Goal: Find specific page/section: Find specific page/section

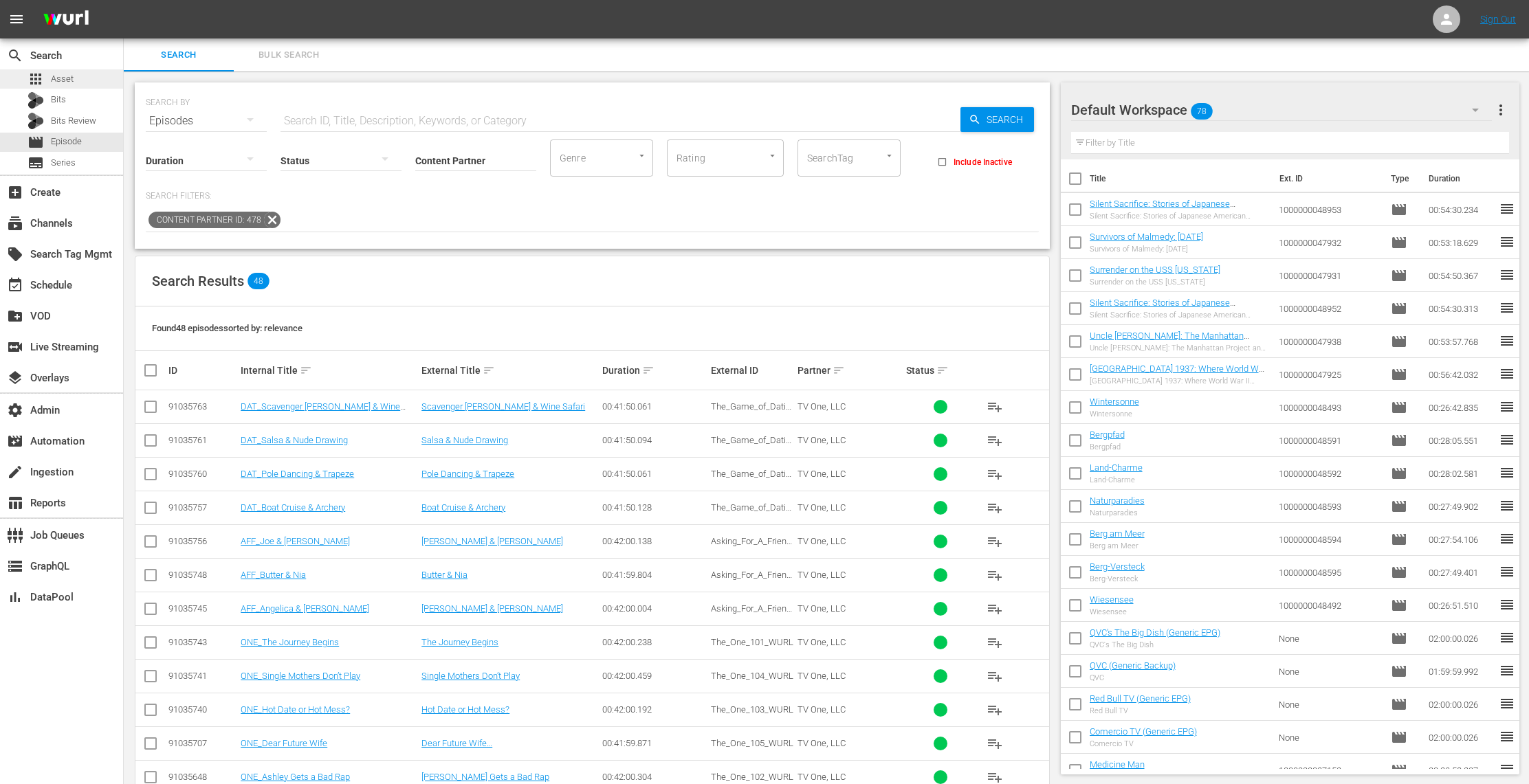
click at [77, 78] on div "apps Asset" at bounding box center [61, 79] width 123 height 19
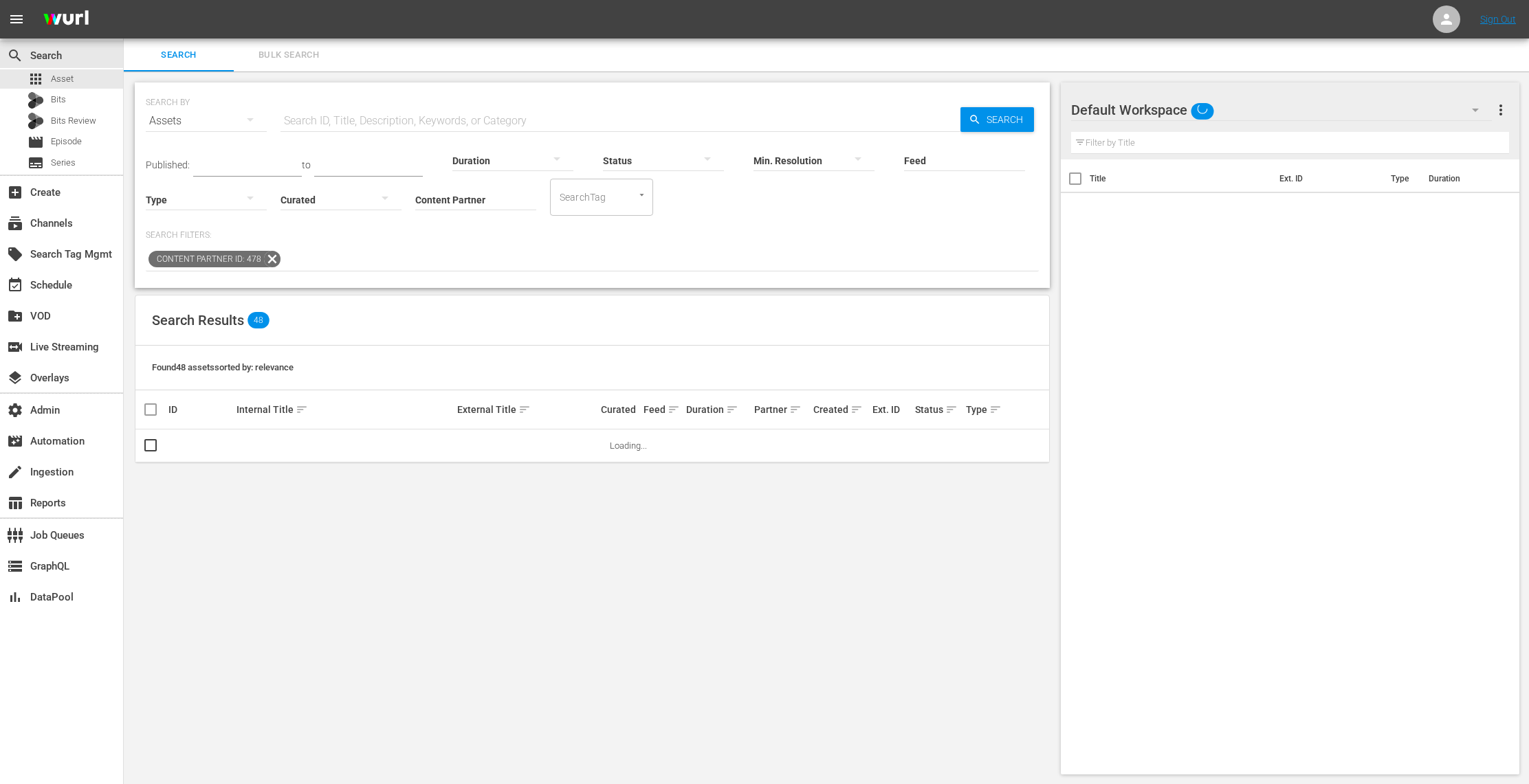
click at [379, 123] on input "text" at bounding box center [620, 122] width 680 height 33
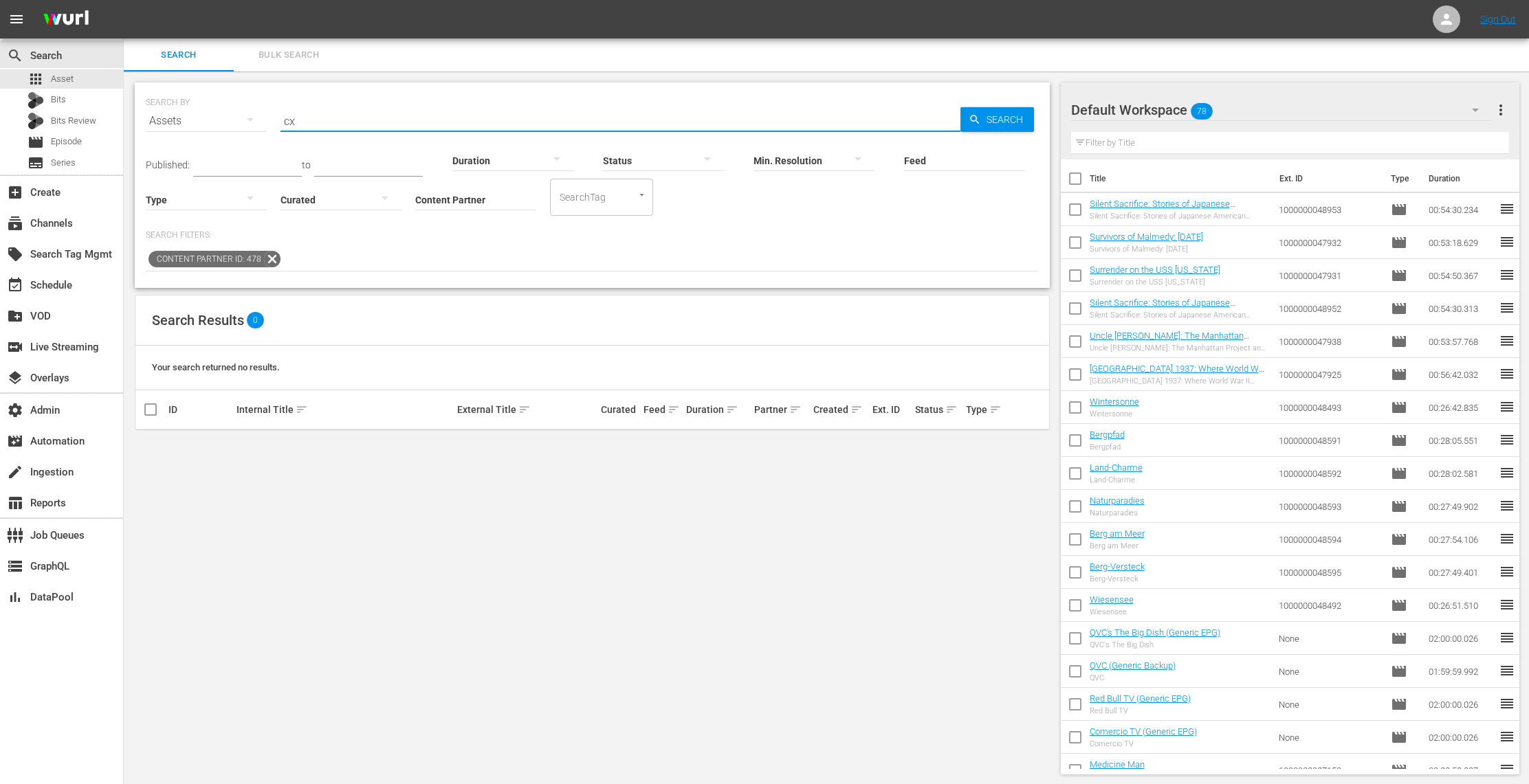
type input "c"
type input "how success happens"
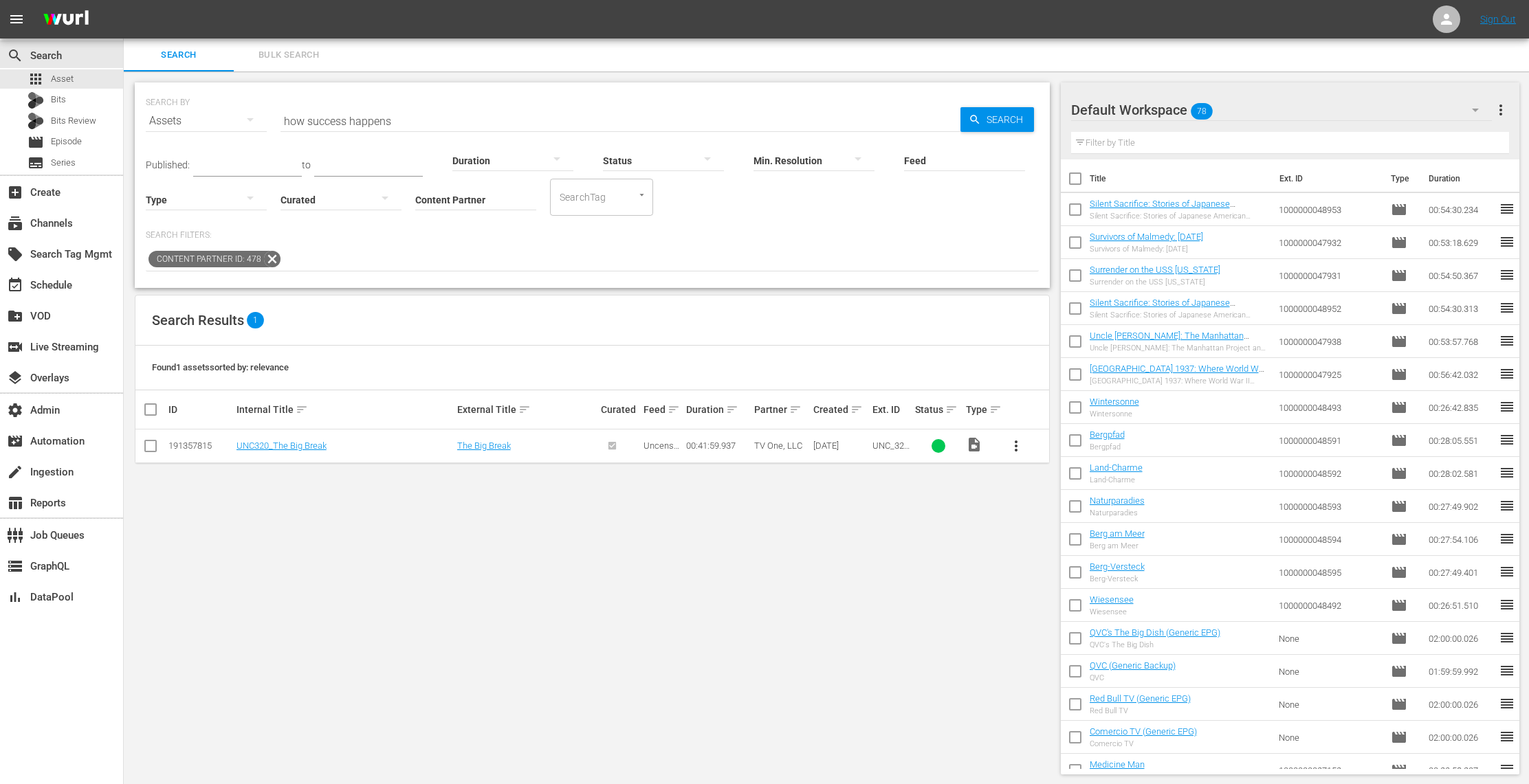
click at [270, 260] on icon at bounding box center [272, 259] width 17 height 17
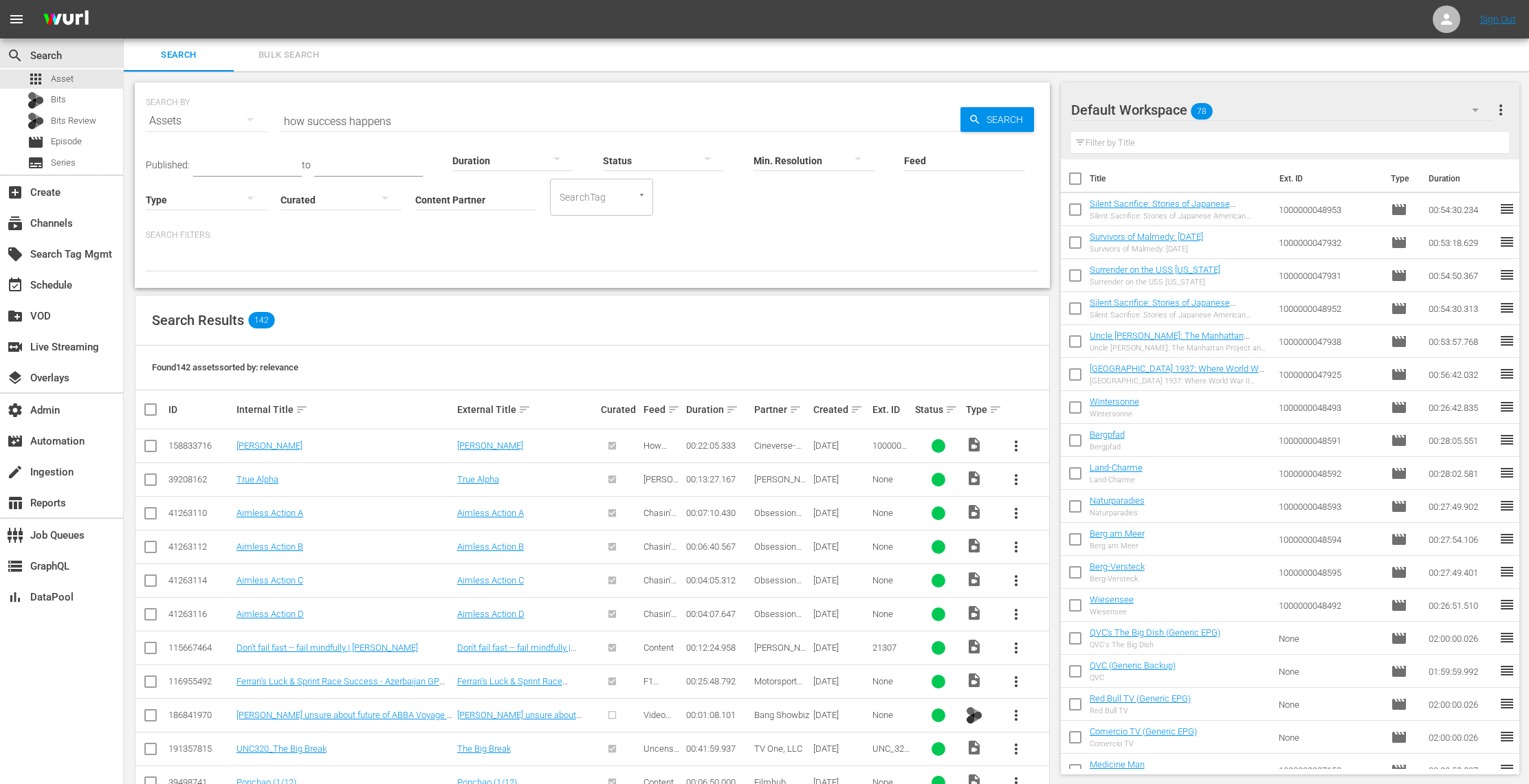
click at [652, 129] on div "Status" at bounding box center [664, 151] width 121 height 49
click at [648, 120] on input "how success happens" at bounding box center [620, 122] width 680 height 33
click at [1005, 121] on span "Search" at bounding box center [1007, 120] width 53 height 25
click at [514, 200] on input "Content Partner" at bounding box center [475, 200] width 121 height 49
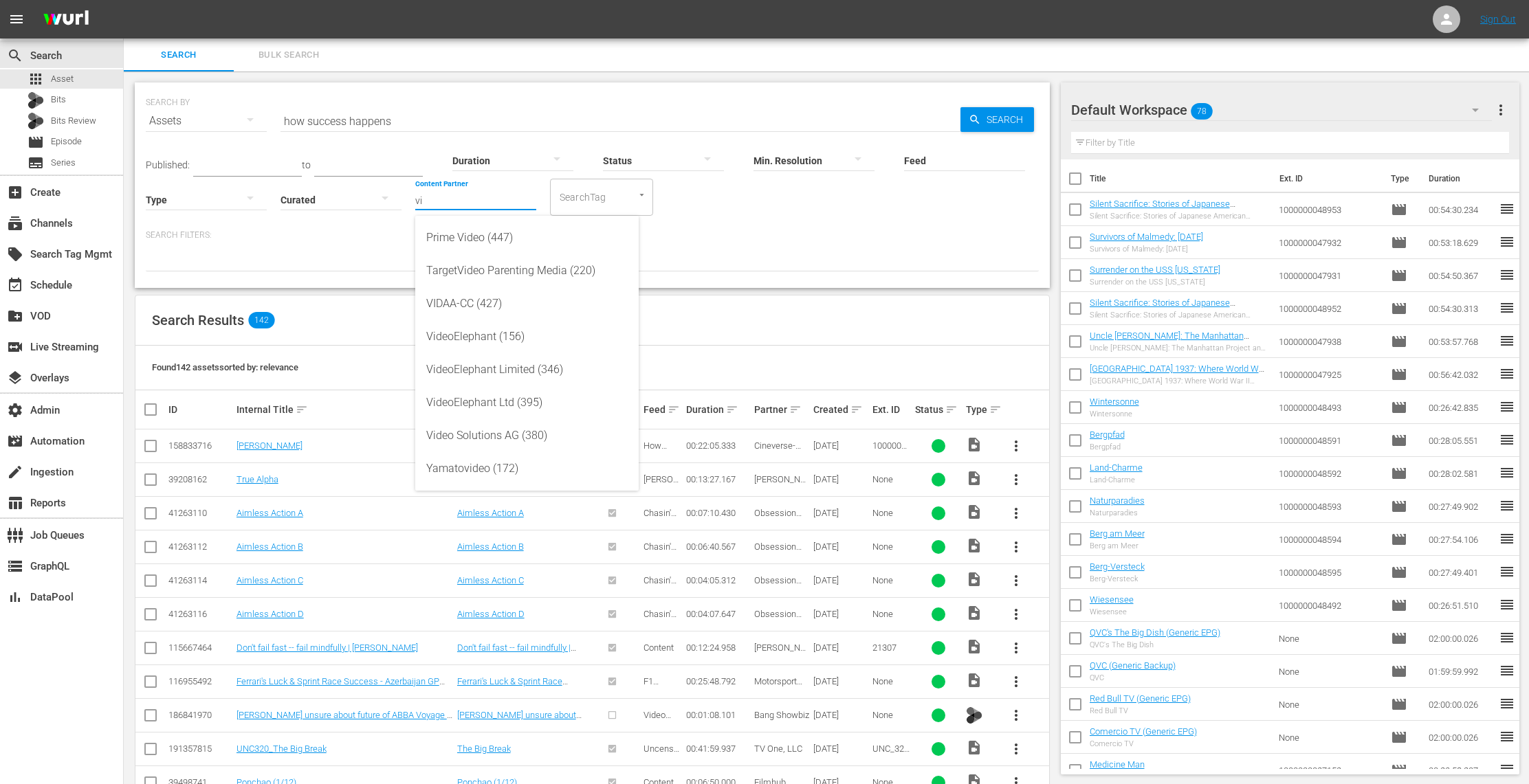
type input "v"
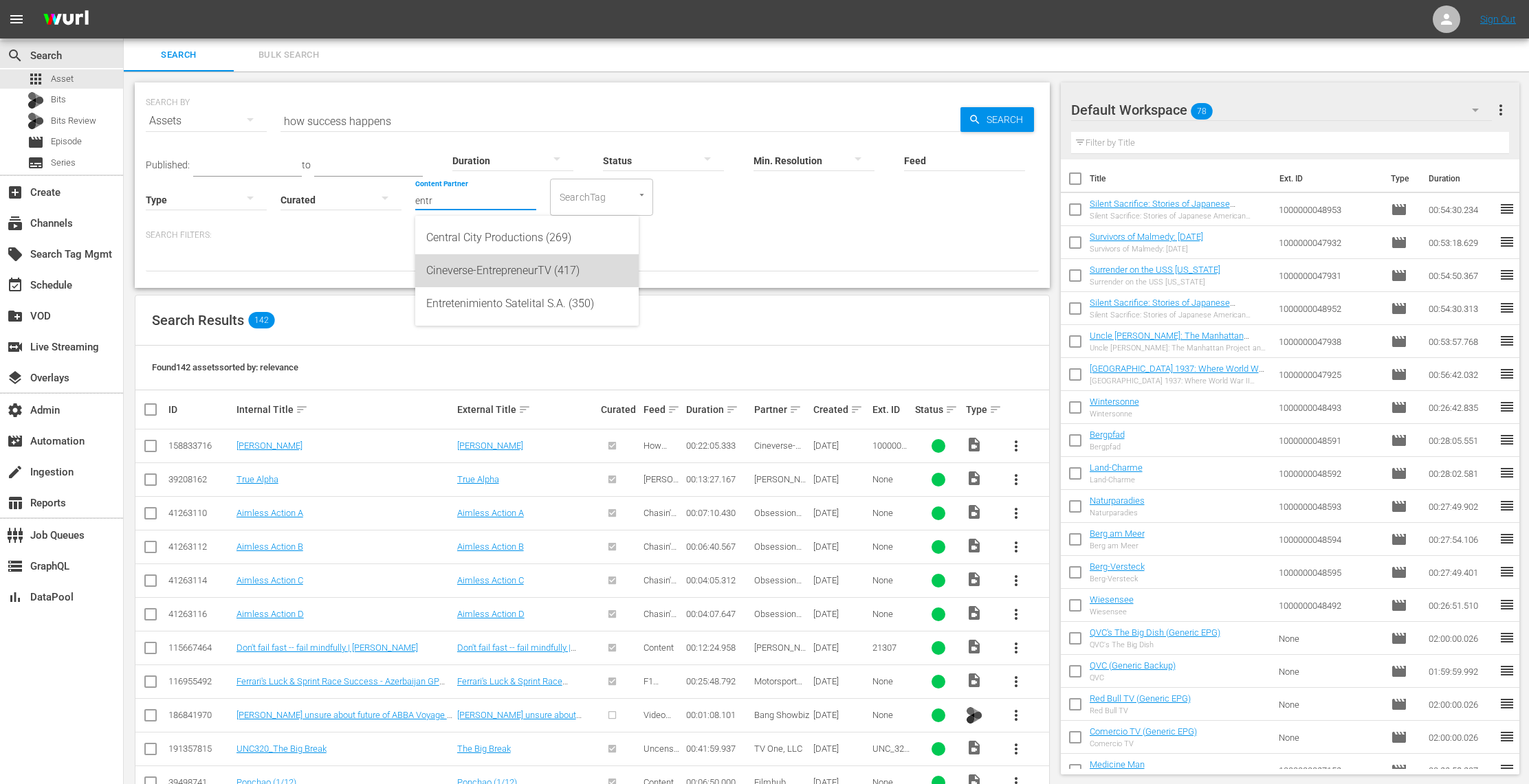
click at [522, 268] on div "Cineverse-EntrepreneurTV (417)" at bounding box center [526, 271] width 201 height 33
type input "Cineverse-EntrepreneurTV (417)"
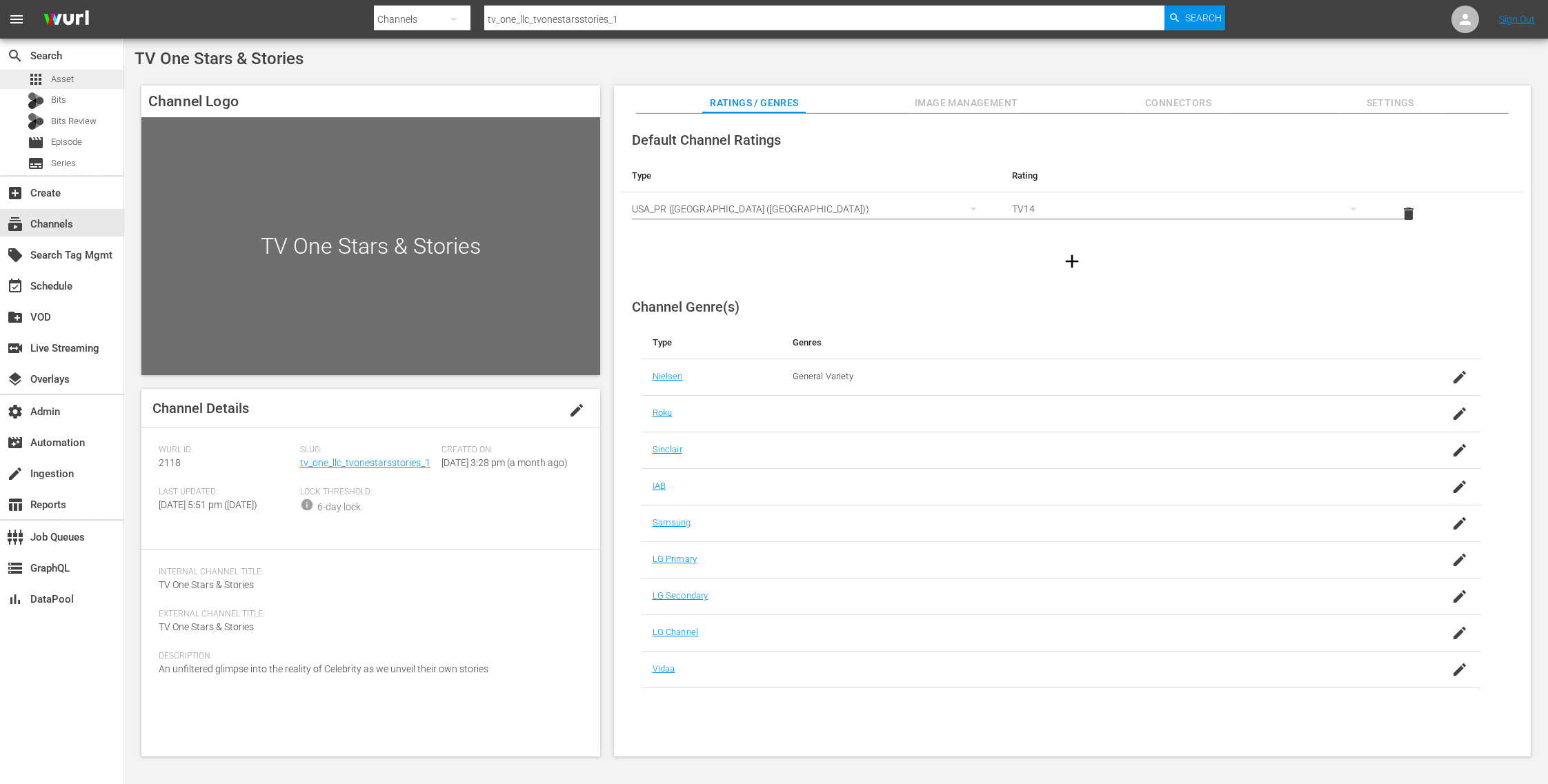
click at [67, 82] on span "Asset" at bounding box center [62, 79] width 22 height 14
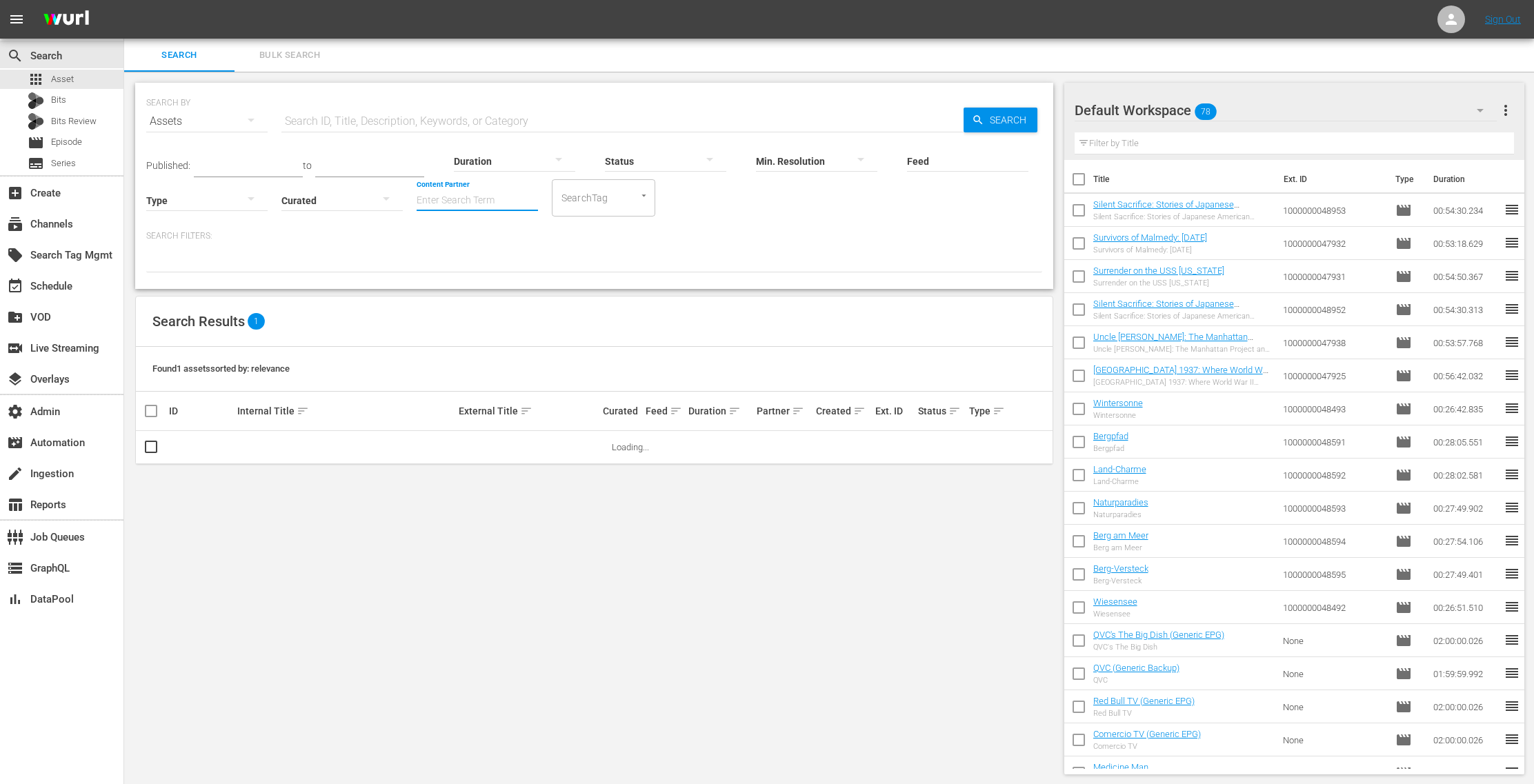
click at [513, 203] on input "Content Partner" at bounding box center [477, 201] width 121 height 49
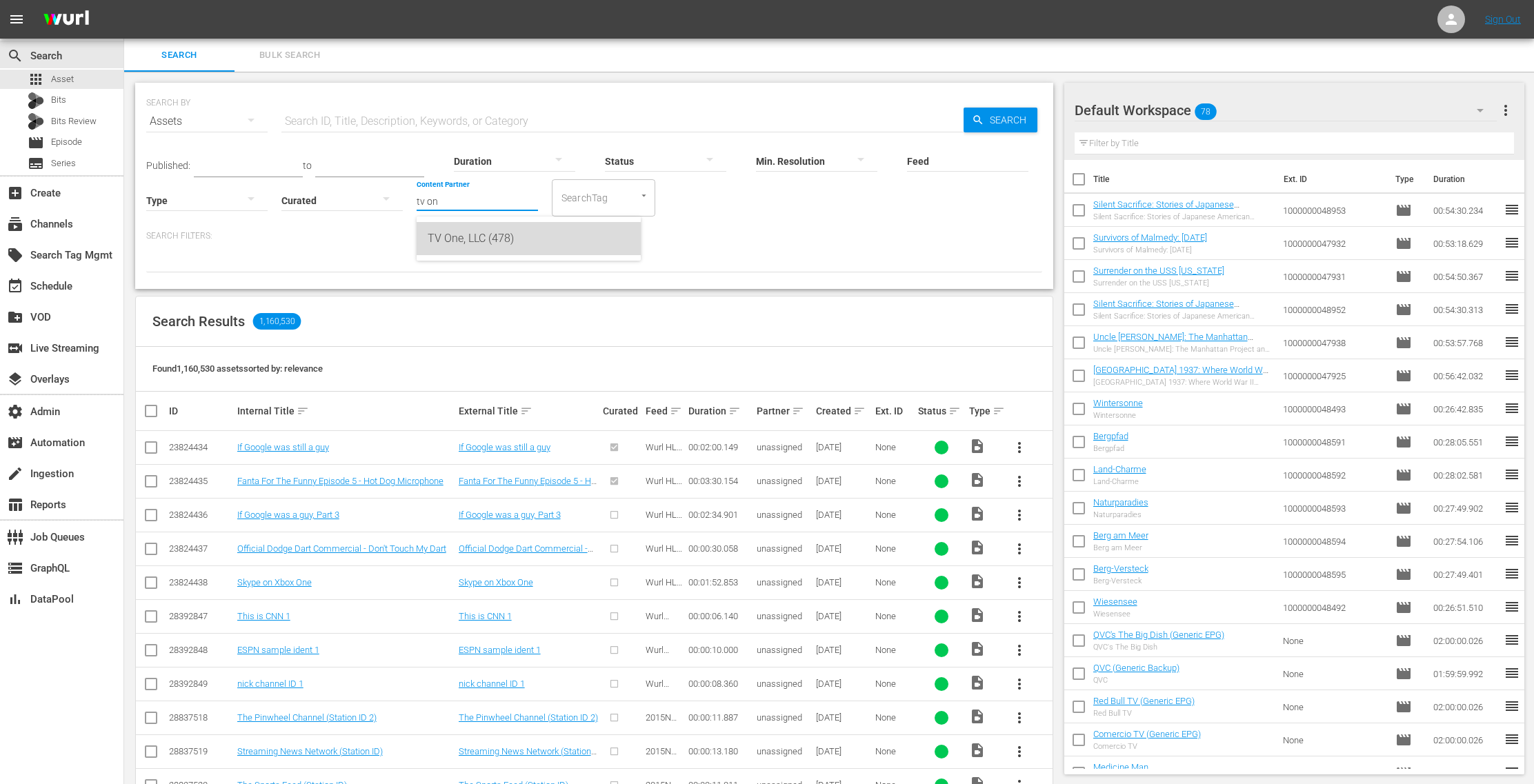
click at [569, 241] on div "TV One, LLC (478)" at bounding box center [528, 239] width 202 height 34
type input "TV One, LLC (478)"
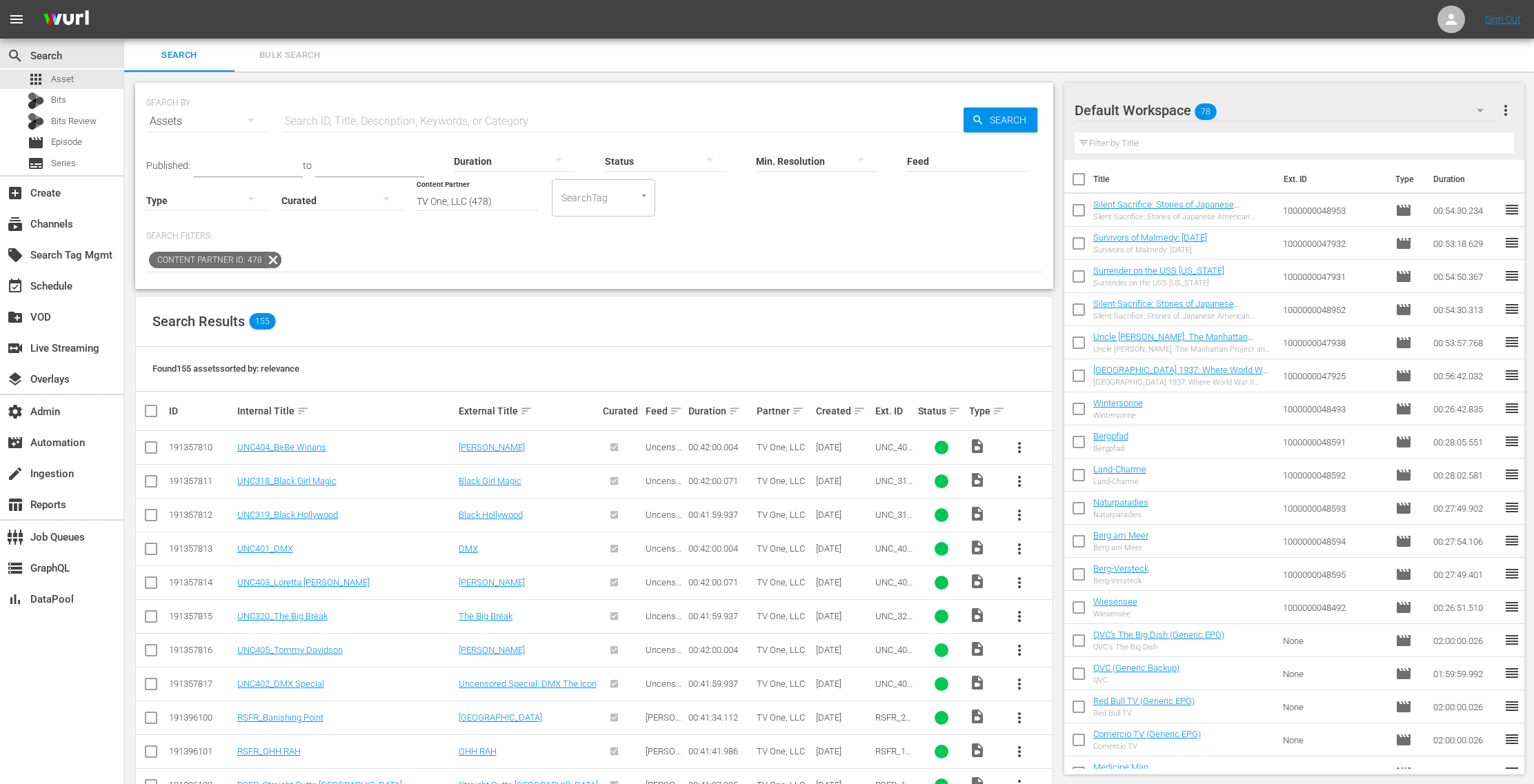
scroll to position [21, 0]
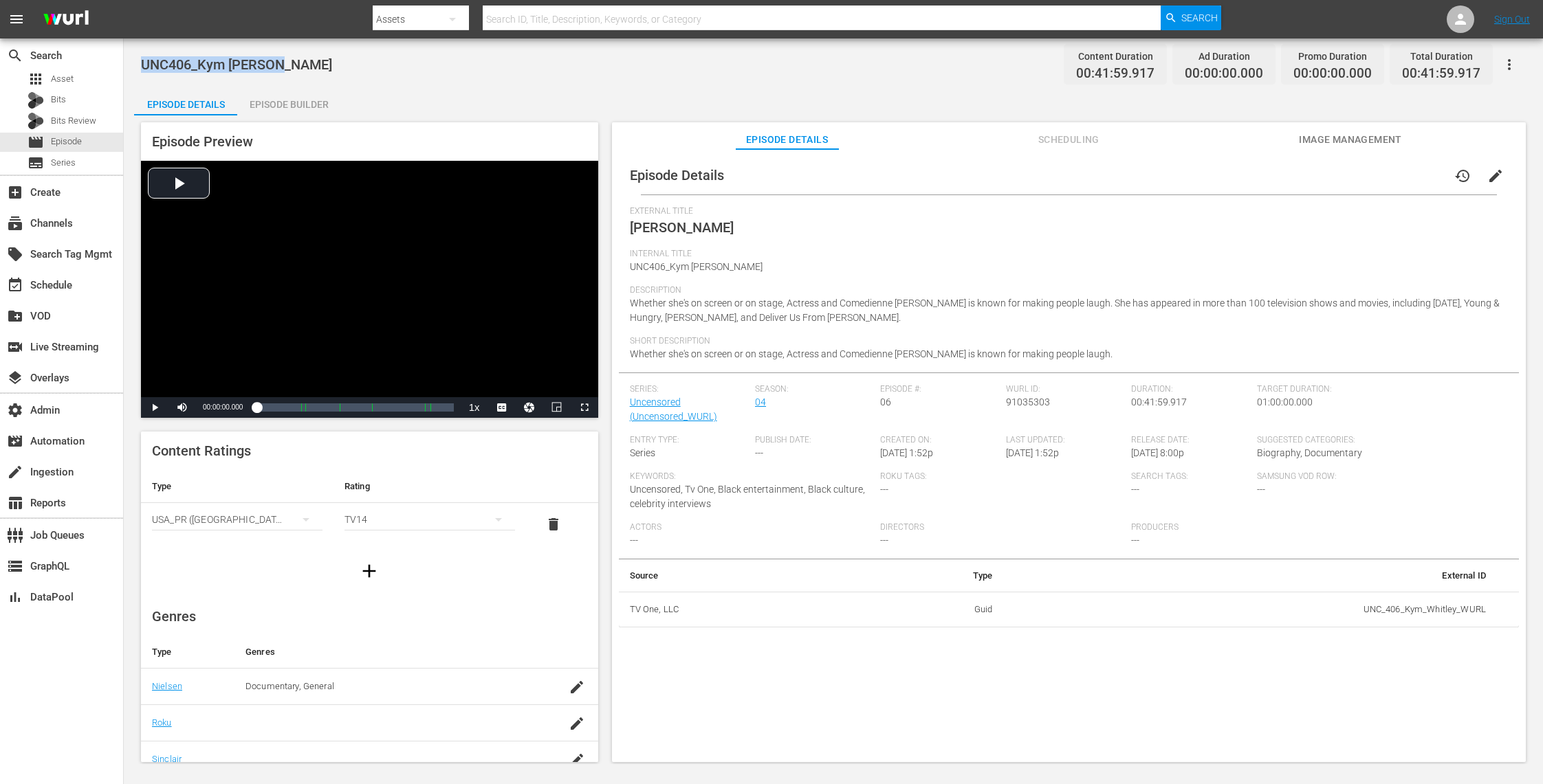
drag, startPoint x: 319, startPoint y: 59, endPoint x: 142, endPoint y: 64, distance: 177.1
click at [142, 64] on div "UNC406_Kym [PERSON_NAME] Content Duration 00:41:59.917 Ad Duration 00:00:00.000…" at bounding box center [834, 64] width 1385 height 31
copy span "UNC406_Kym [PERSON_NAME]"
